Goal: Share content: Share content

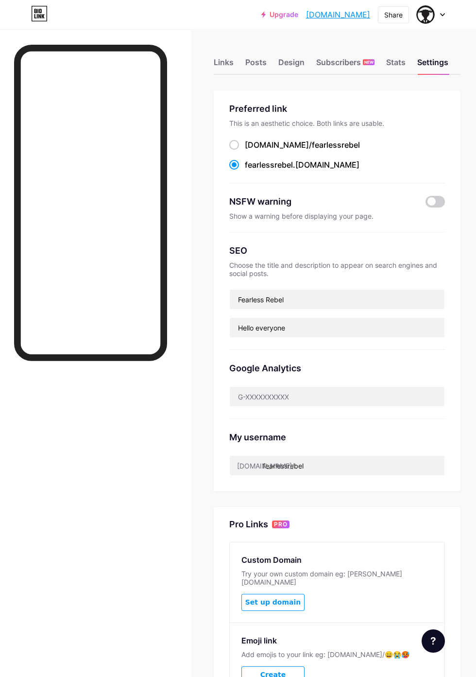
click at [295, 42] on div "Links Posts Design Subscribers NEW Stats Settings" at bounding box center [337, 58] width 247 height 34
click at [286, 61] on div "Design" at bounding box center [291, 64] width 26 height 17
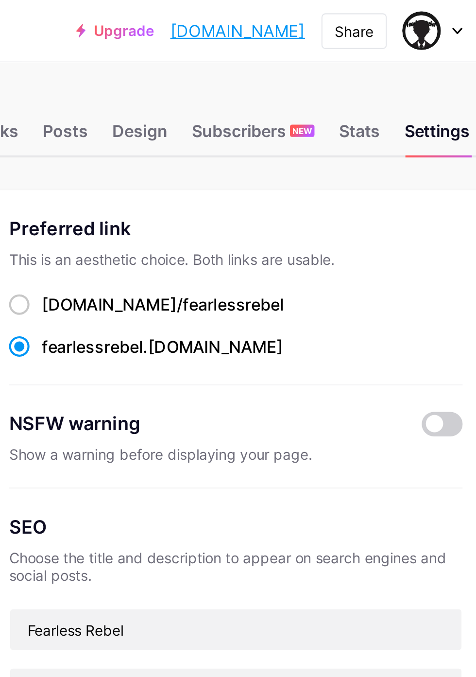
click at [395, 18] on div "Share" at bounding box center [393, 15] width 18 height 10
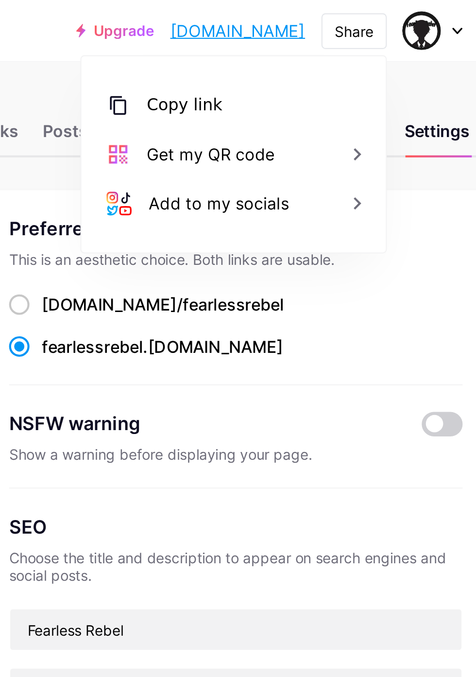
click at [315, 50] on div "Copy link" at bounding box center [313, 50] width 36 height 12
